Goal: Task Accomplishment & Management: Complete application form

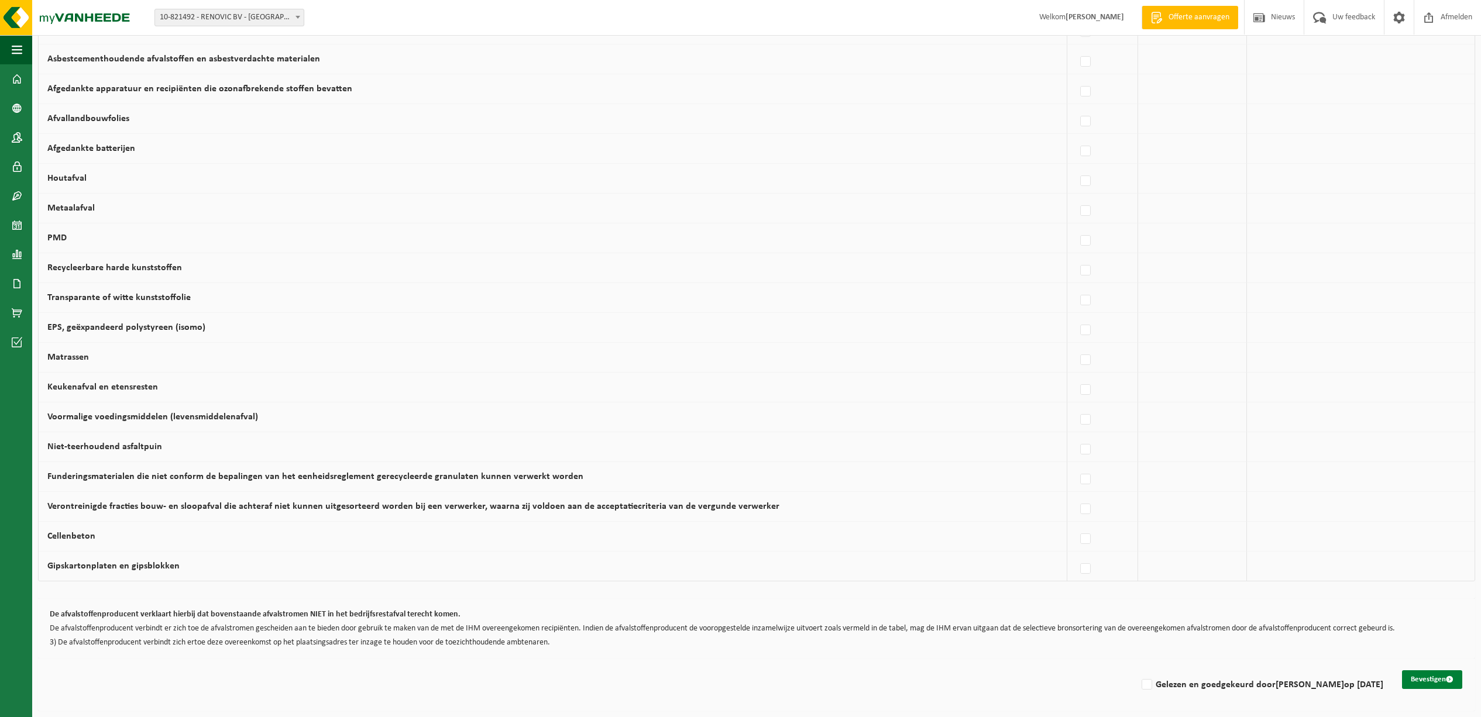
scroll to position [477, 0]
click at [1424, 677] on button "Bevestigen" at bounding box center [1432, 680] width 60 height 19
click at [1139, 681] on label "Gelezen en goedgekeurd door [PERSON_NAME] op [DATE]" at bounding box center [1261, 685] width 244 height 18
click at [1137, 671] on input "Gelezen en goedgekeurd door [PERSON_NAME] op [DATE]" at bounding box center [1137, 670] width 1 height 1
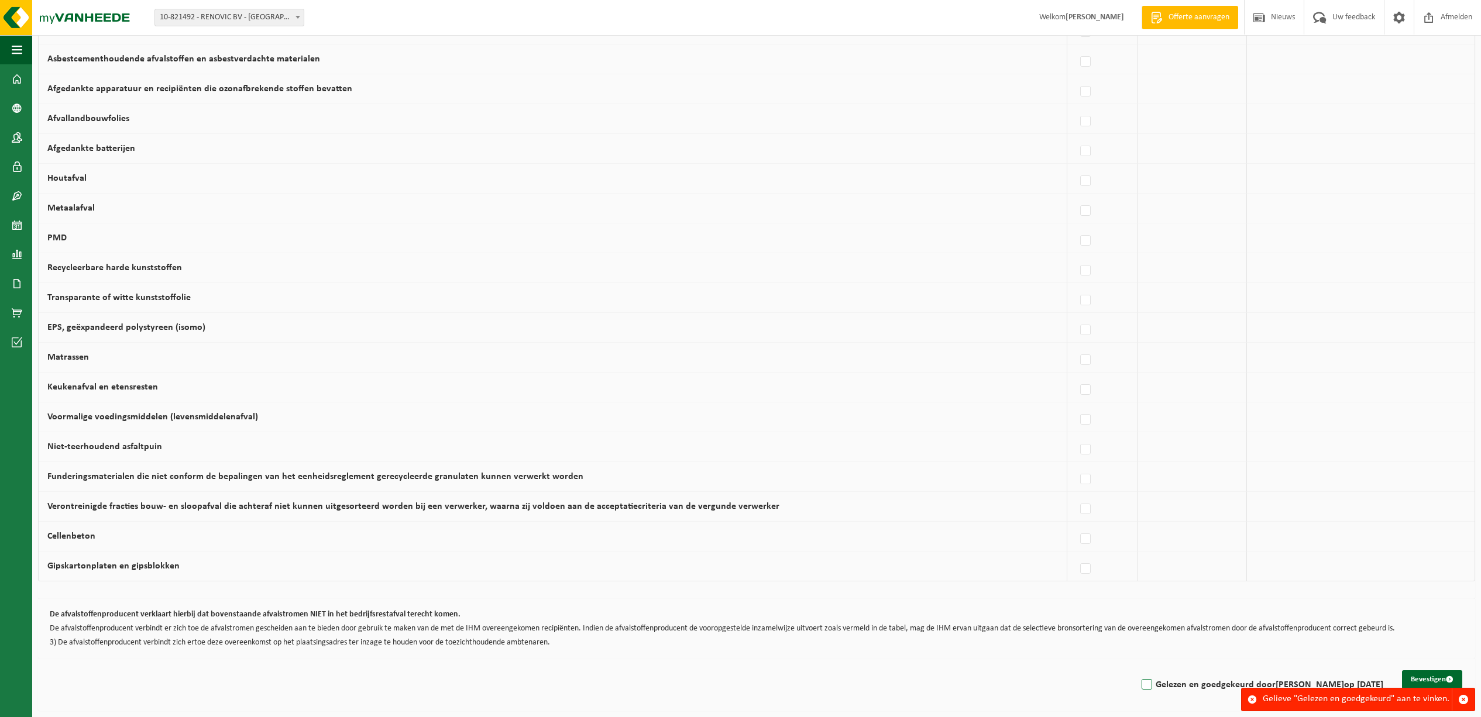
checkbox input "true"
click at [1433, 672] on button "Bevestigen" at bounding box center [1432, 680] width 60 height 19
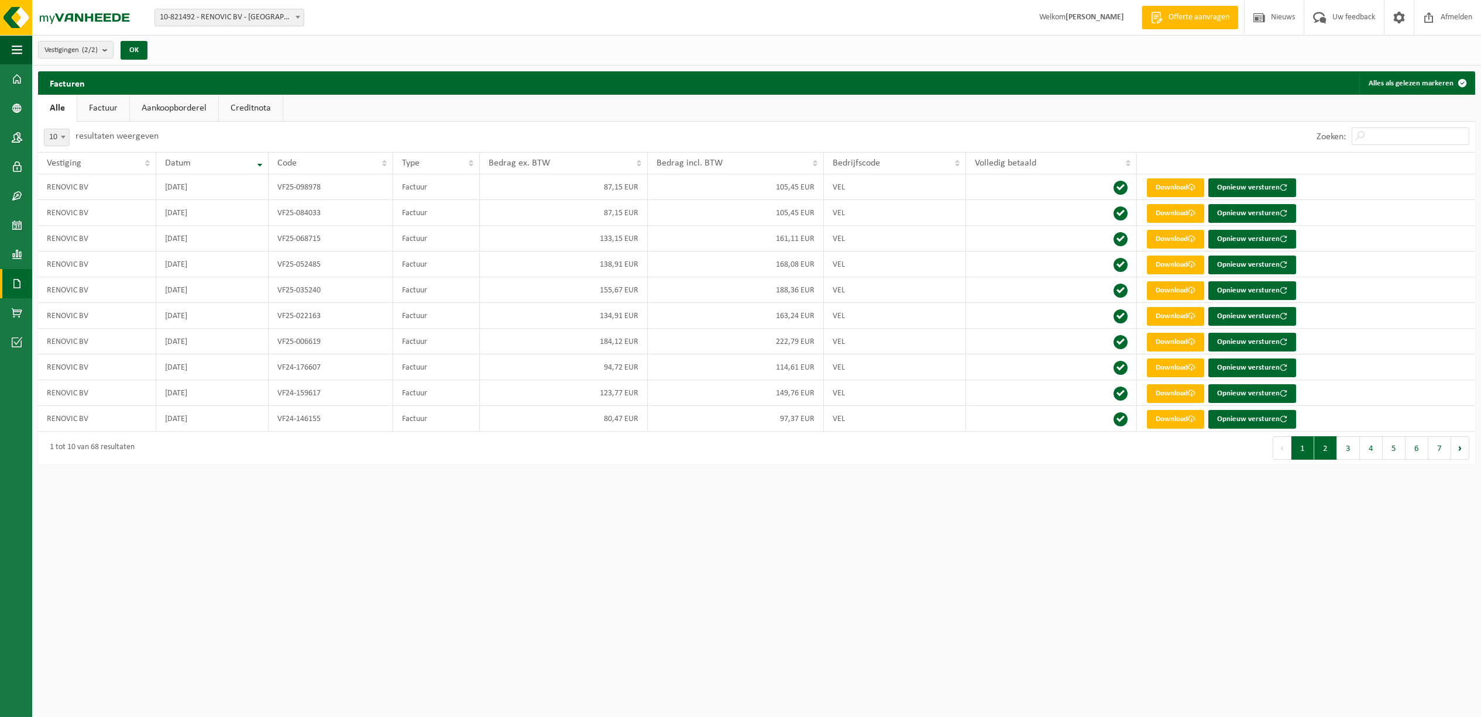
click at [1326, 445] on button "2" at bounding box center [1325, 447] width 23 height 23
click at [1177, 315] on link "Download" at bounding box center [1175, 316] width 57 height 19
click at [1346, 446] on button "3" at bounding box center [1348, 447] width 23 height 23
click at [1366, 448] on button "4" at bounding box center [1371, 447] width 23 height 23
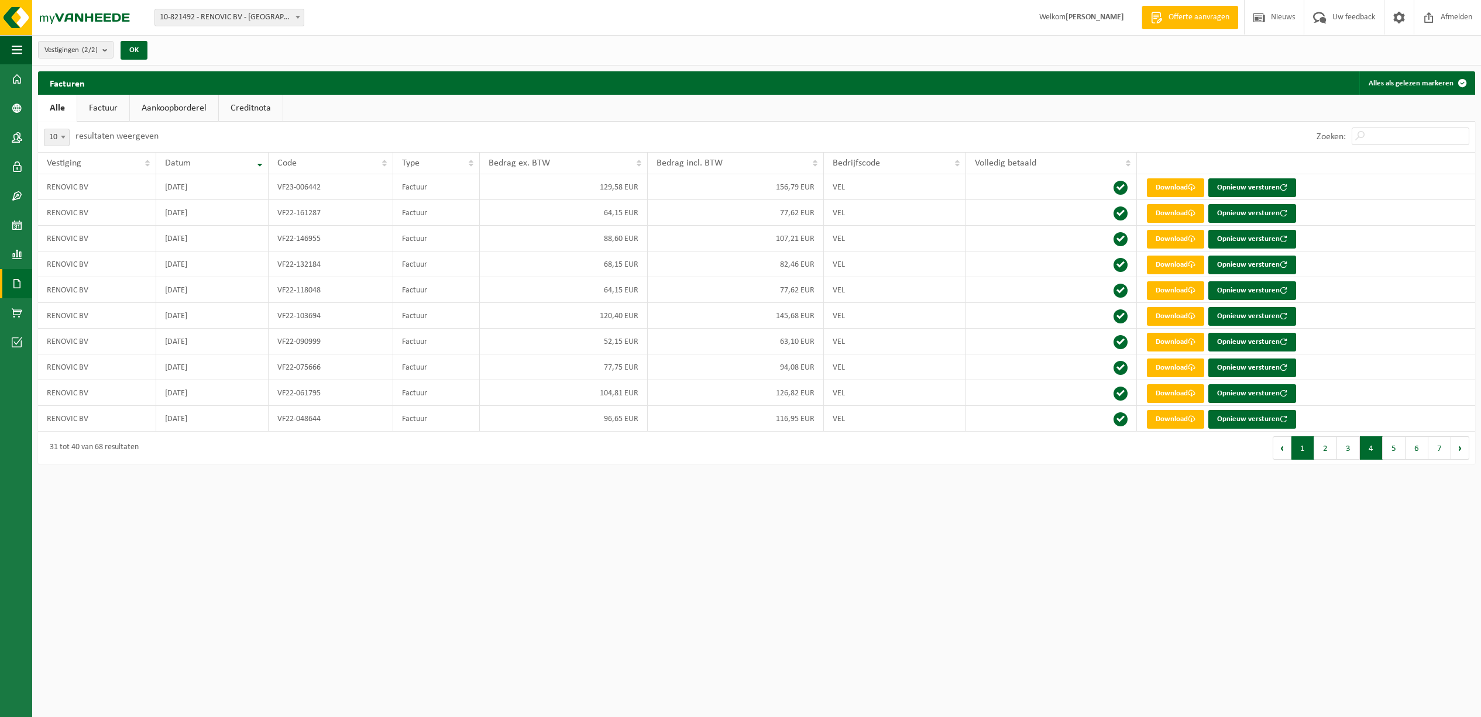
click at [1302, 448] on button "1" at bounding box center [1302, 447] width 23 height 23
click at [1328, 448] on button "2" at bounding box center [1325, 447] width 23 height 23
click at [1188, 394] on link "Download" at bounding box center [1175, 393] width 57 height 19
